Goal: Transaction & Acquisition: Purchase product/service

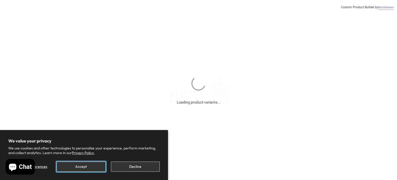
click at [87, 169] on button "Accept" at bounding box center [81, 166] width 49 height 10
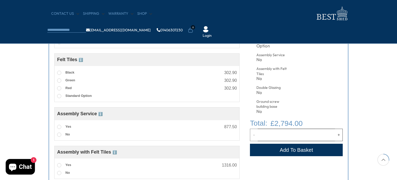
scroll to position [259, 0]
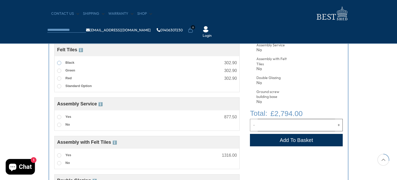
click at [59, 65] on label "Black" at bounding box center [65, 62] width 17 height 7
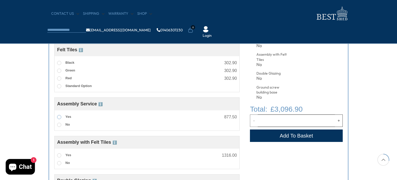
click at [58, 117] on span at bounding box center [59, 117] width 4 height 4
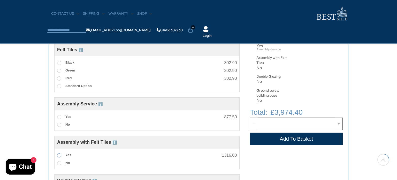
click at [59, 155] on span at bounding box center [59, 155] width 4 height 4
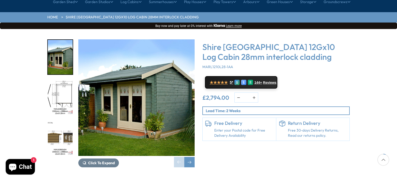
scroll to position [62, 0]
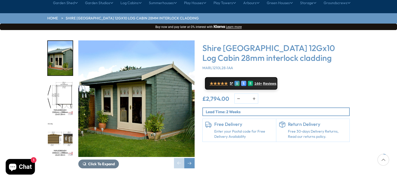
click at [67, 81] on img "2 / 16" at bounding box center [60, 98] width 25 height 34
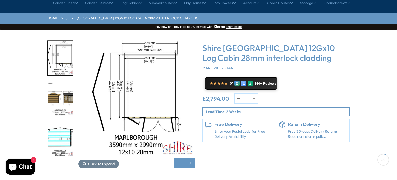
click at [65, 123] on img "4 / 16" at bounding box center [60, 139] width 25 height 34
